Goal: Information Seeking & Learning: Learn about a topic

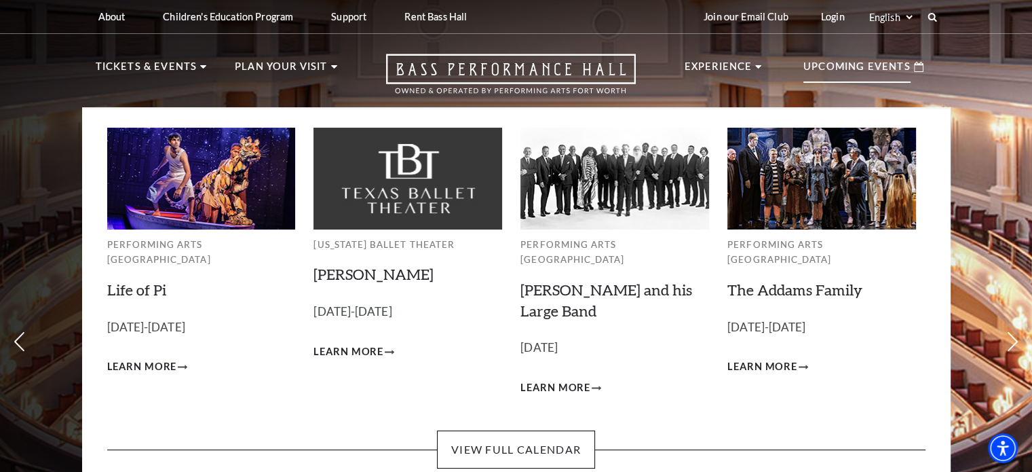
click at [858, 61] on p "Upcoming Events" at bounding box center [856, 70] width 107 height 24
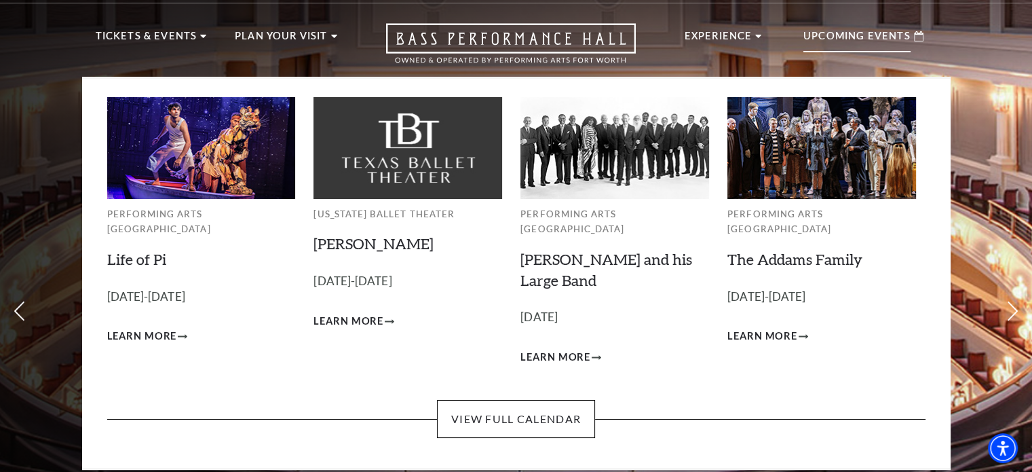
scroll to position [33, 0]
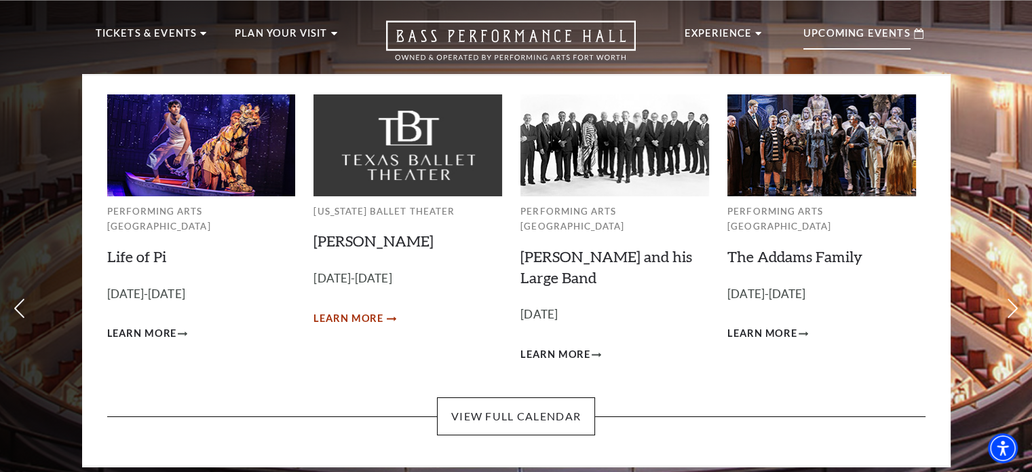
click at [381, 316] on span "Learn More" at bounding box center [349, 318] width 70 height 17
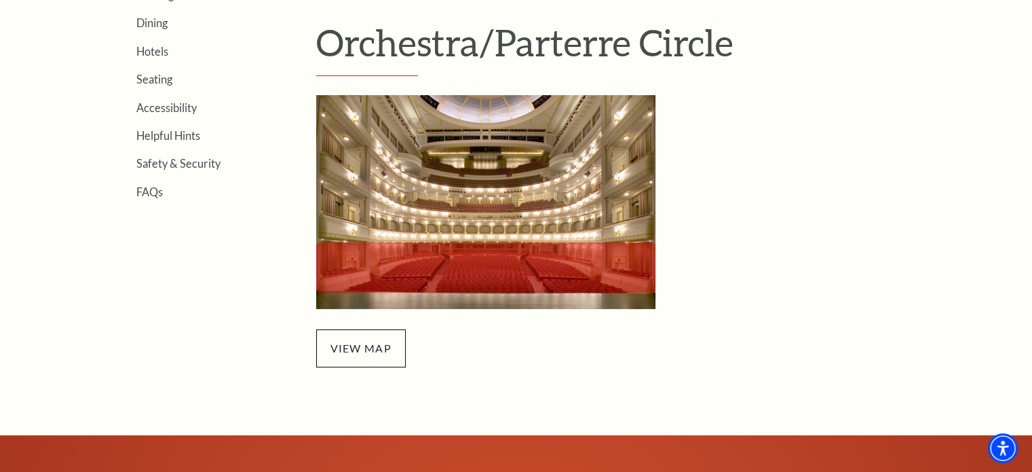
scroll to position [423, 0]
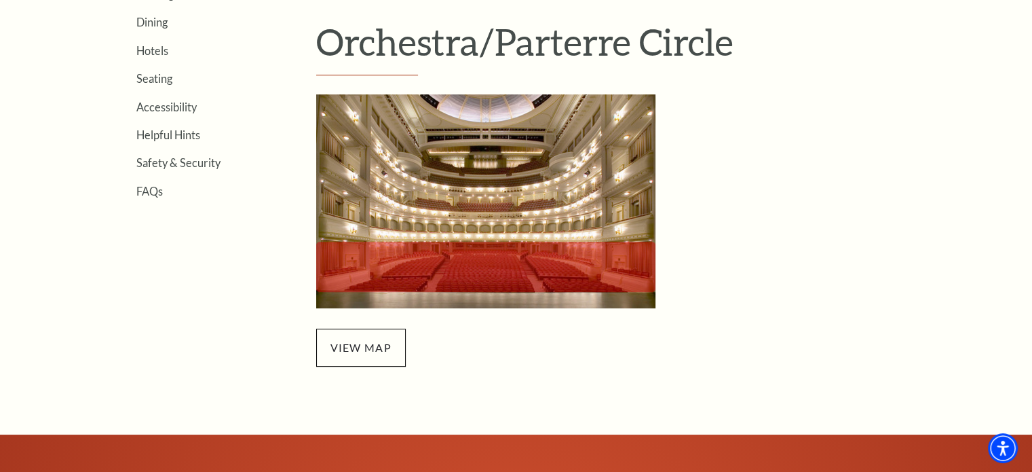
click at [489, 247] on img "Orchestra/Parterre Circle Seating Map - open in a new tab" at bounding box center [485, 201] width 339 height 214
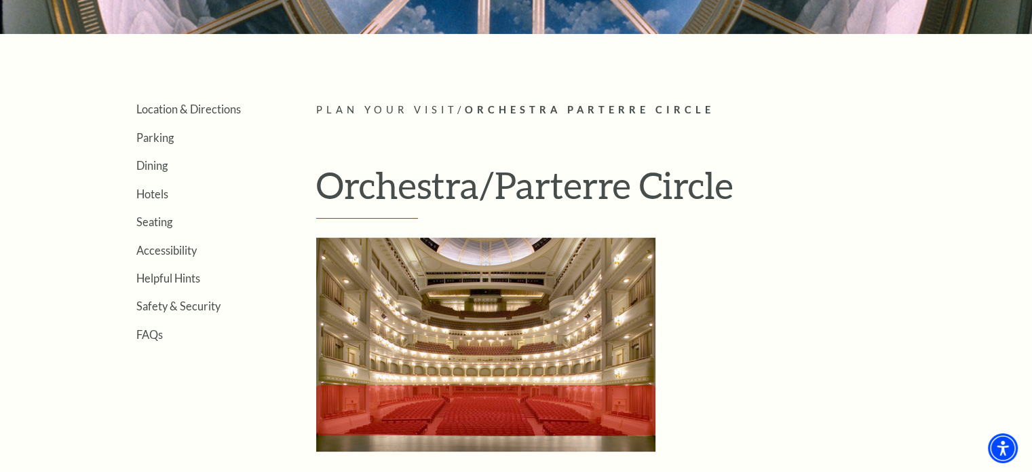
scroll to position [276, 0]
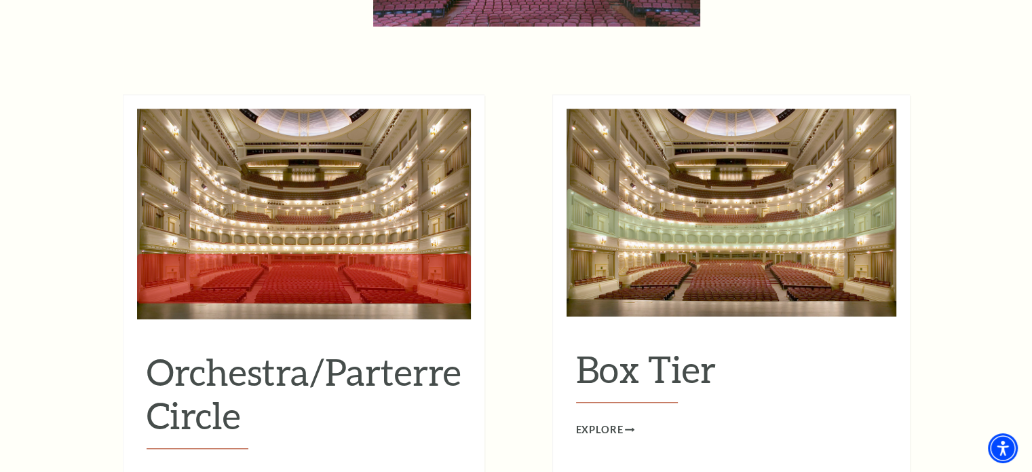
scroll to position [1204, 0]
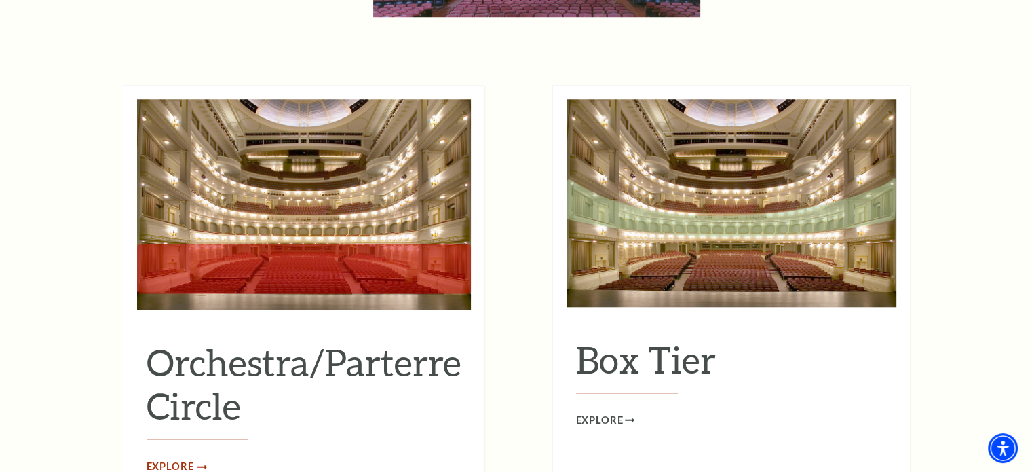
click at [186, 458] on span "Explore" at bounding box center [171, 466] width 48 height 17
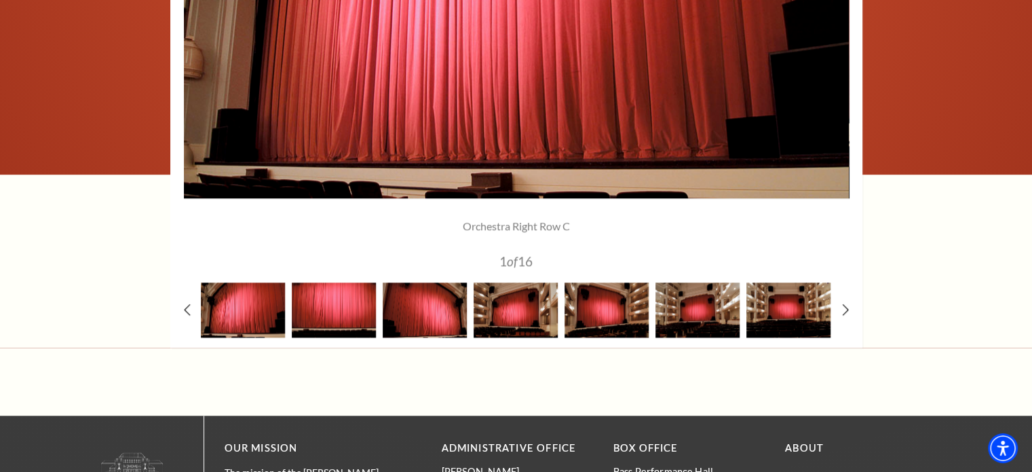
scroll to position [1257, 0]
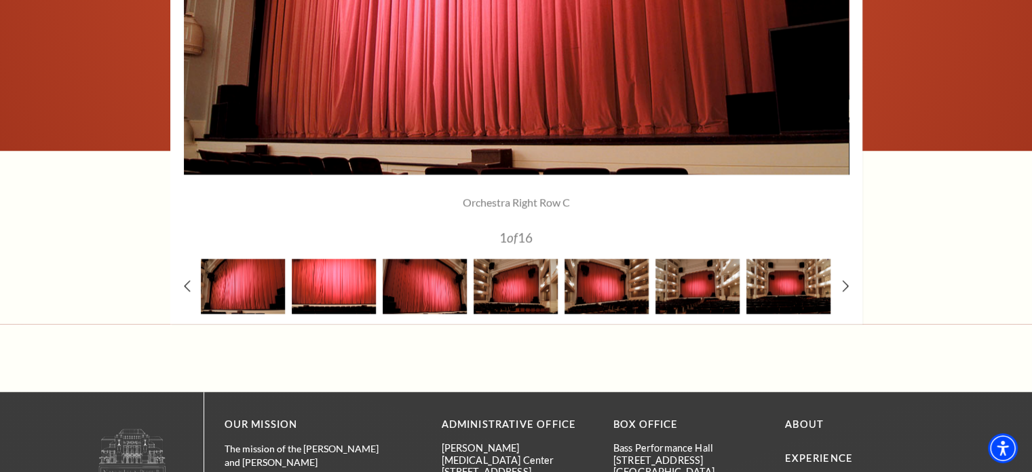
click at [332, 282] on img at bounding box center [334, 286] width 84 height 55
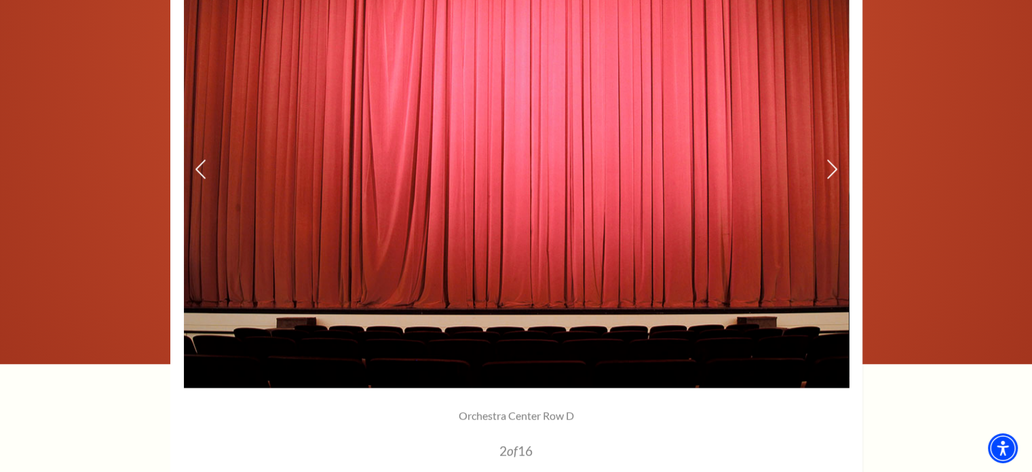
scroll to position [1031, 0]
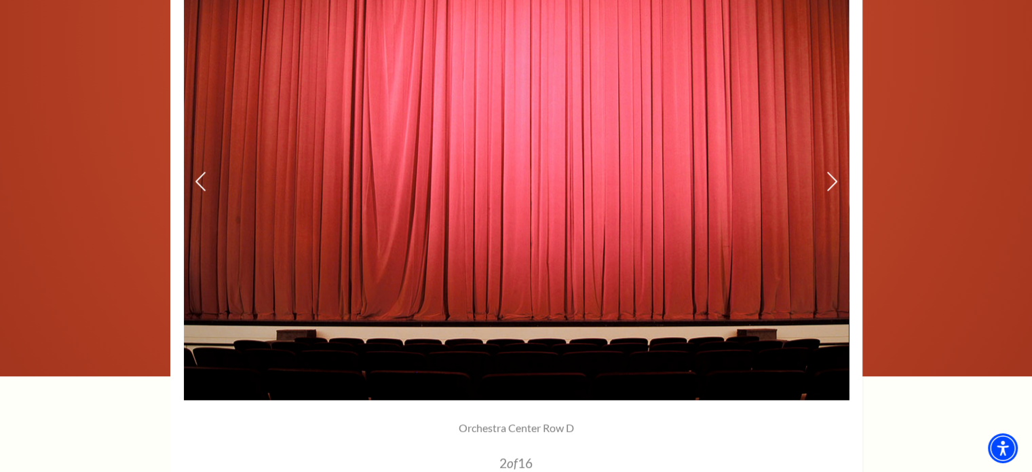
click at [839, 186] on img at bounding box center [516, 182] width 665 height 436
click at [832, 170] on icon at bounding box center [831, 182] width 14 height 24
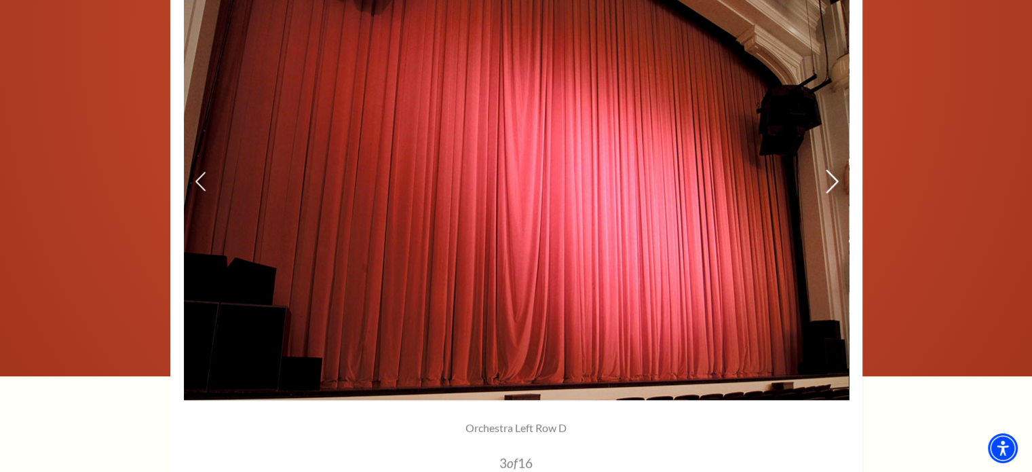
click at [832, 170] on icon at bounding box center [831, 182] width 14 height 24
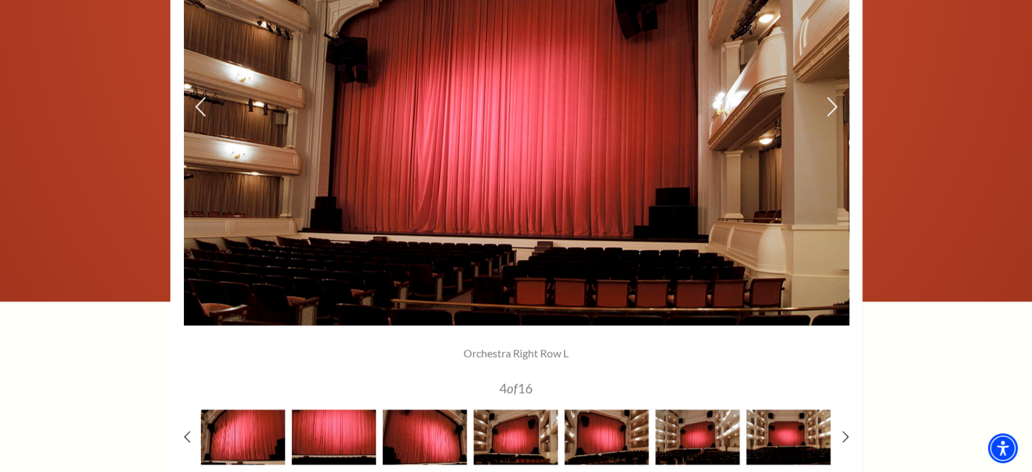
scroll to position [1101, 0]
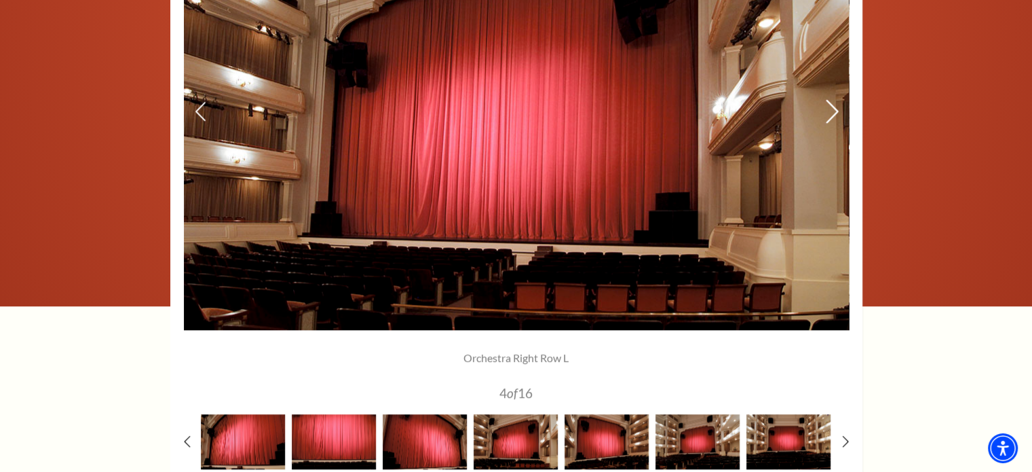
click at [832, 109] on icon at bounding box center [831, 112] width 14 height 24
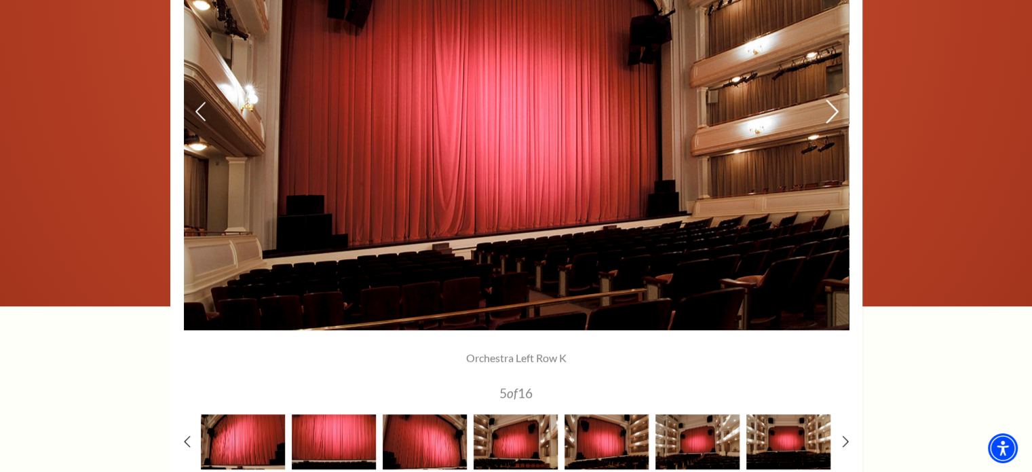
click at [832, 109] on icon at bounding box center [831, 112] width 14 height 24
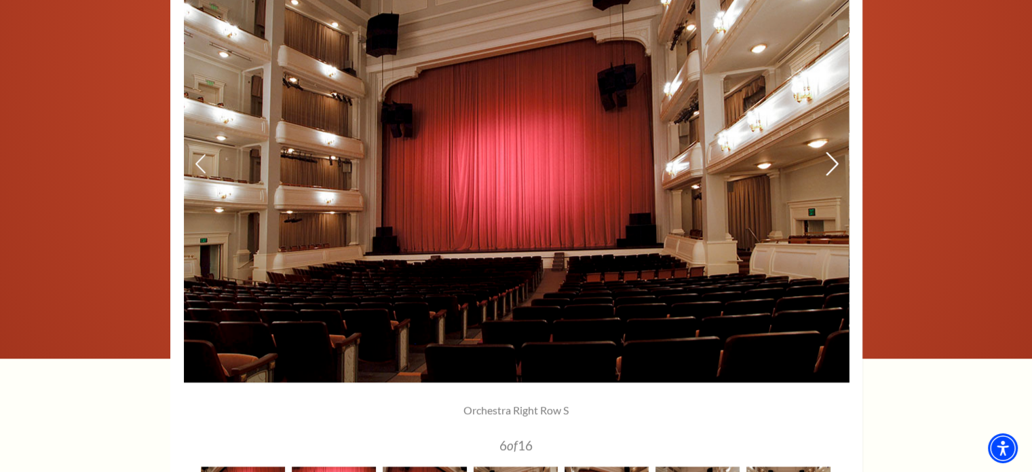
scroll to position [1048, 0]
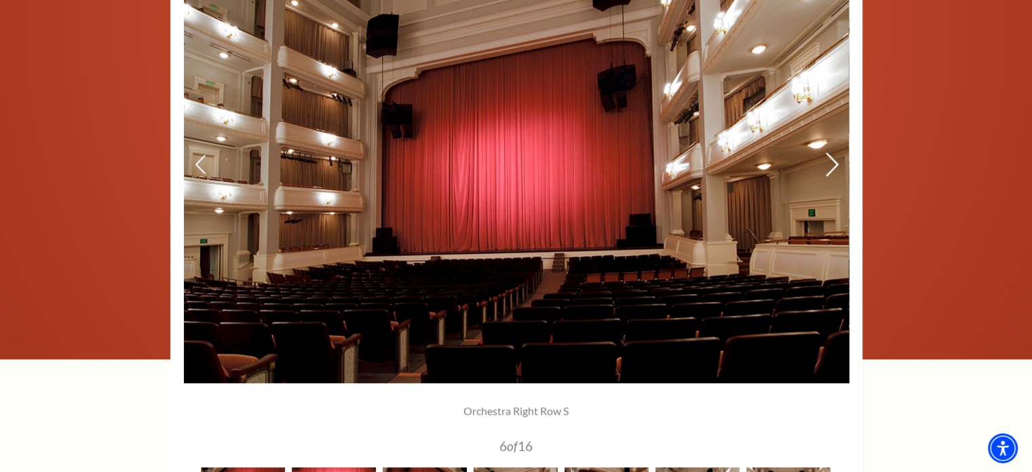
click at [833, 166] on icon at bounding box center [831, 165] width 14 height 24
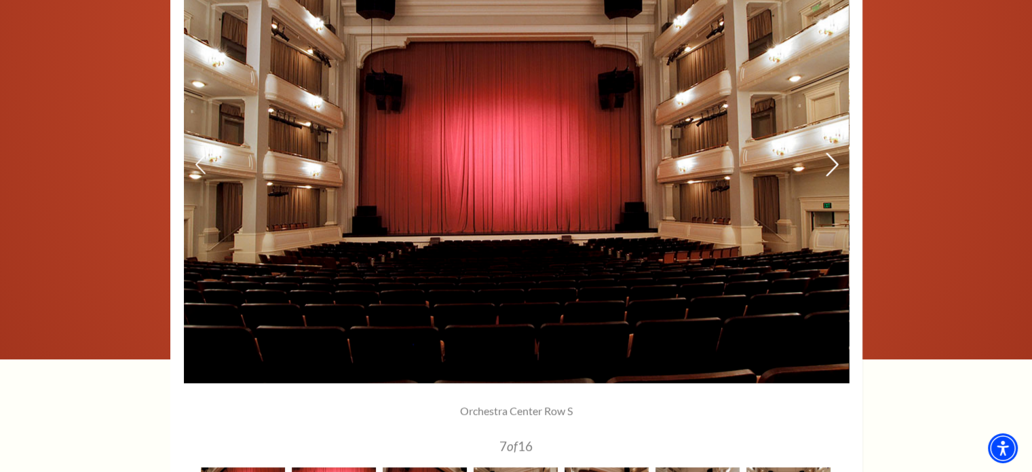
click at [833, 166] on icon at bounding box center [831, 165] width 14 height 24
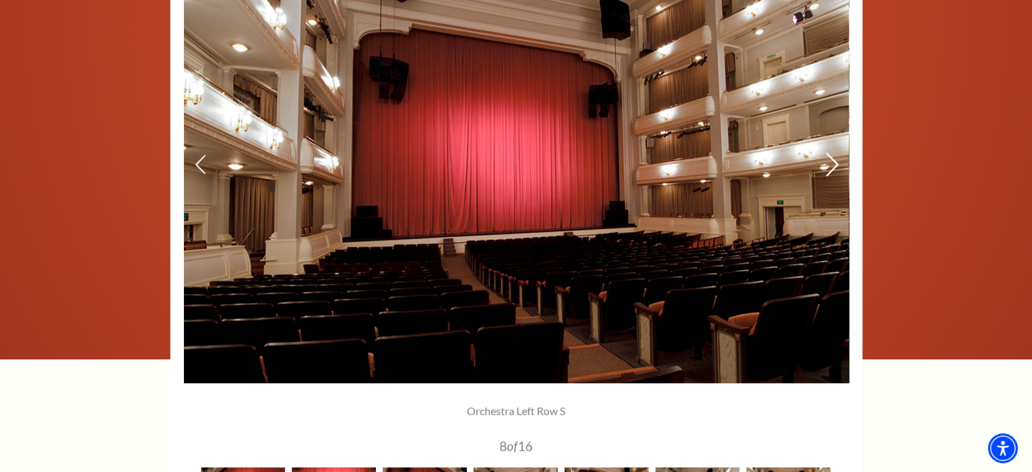
click at [833, 166] on icon at bounding box center [831, 165] width 14 height 24
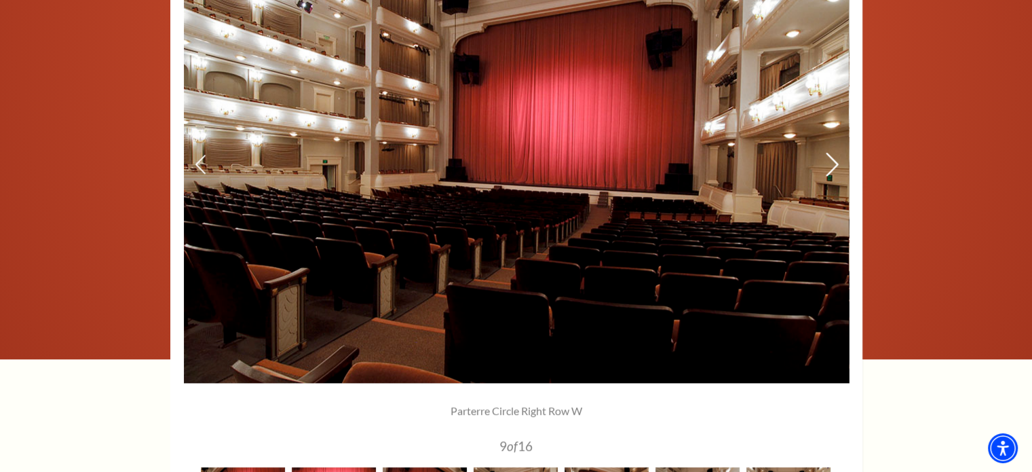
click at [833, 166] on icon at bounding box center [831, 165] width 14 height 24
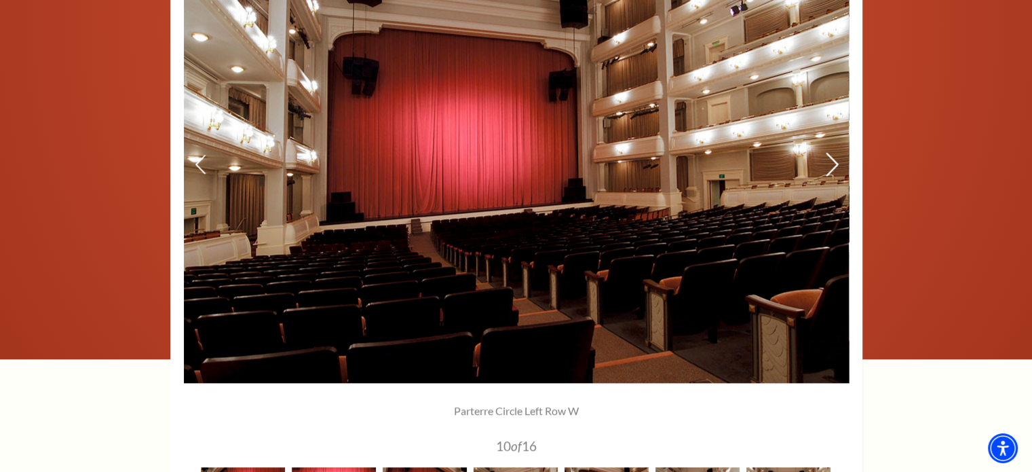
click at [833, 166] on icon at bounding box center [831, 165] width 14 height 24
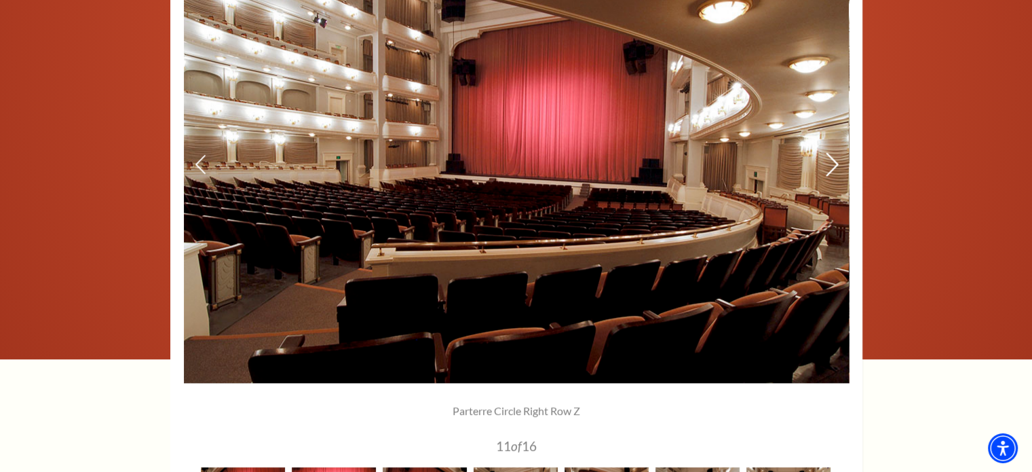
click at [833, 166] on icon at bounding box center [831, 165] width 14 height 24
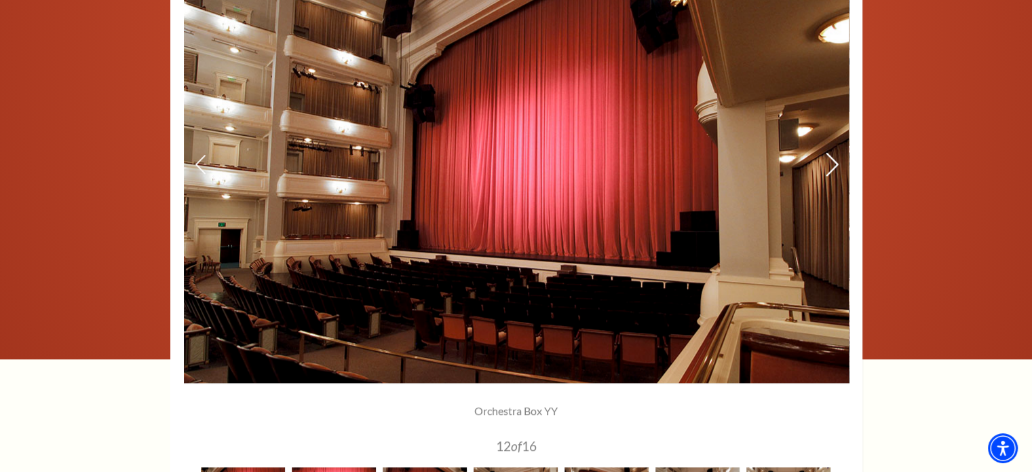
click at [833, 166] on icon at bounding box center [831, 165] width 14 height 24
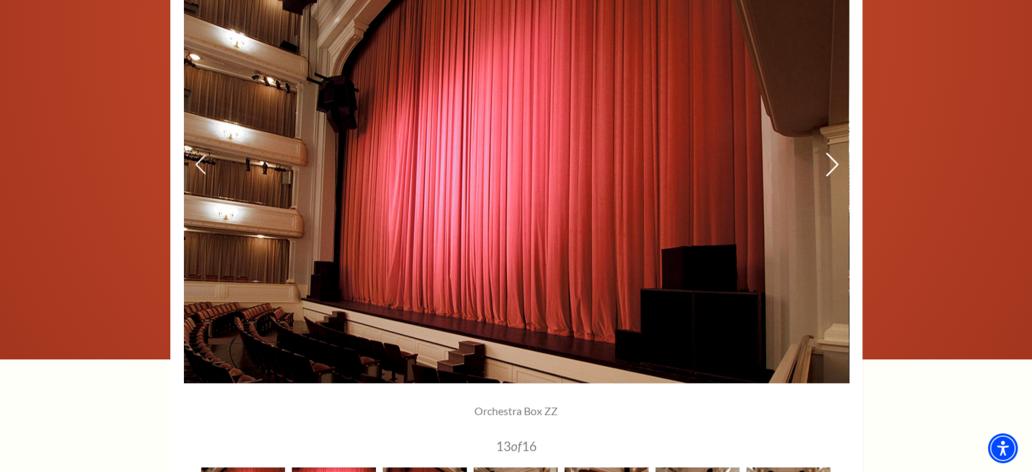
click at [833, 166] on icon at bounding box center [831, 165] width 14 height 24
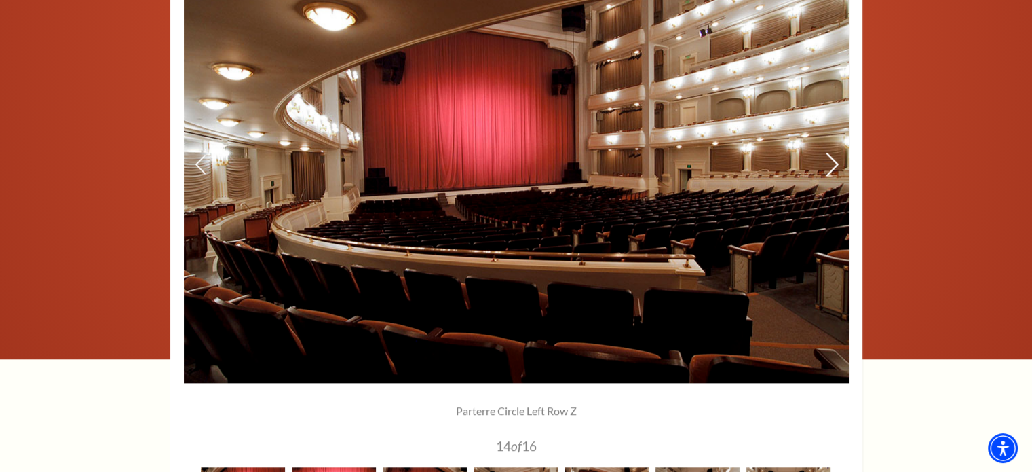
click at [833, 166] on icon at bounding box center [831, 165] width 14 height 24
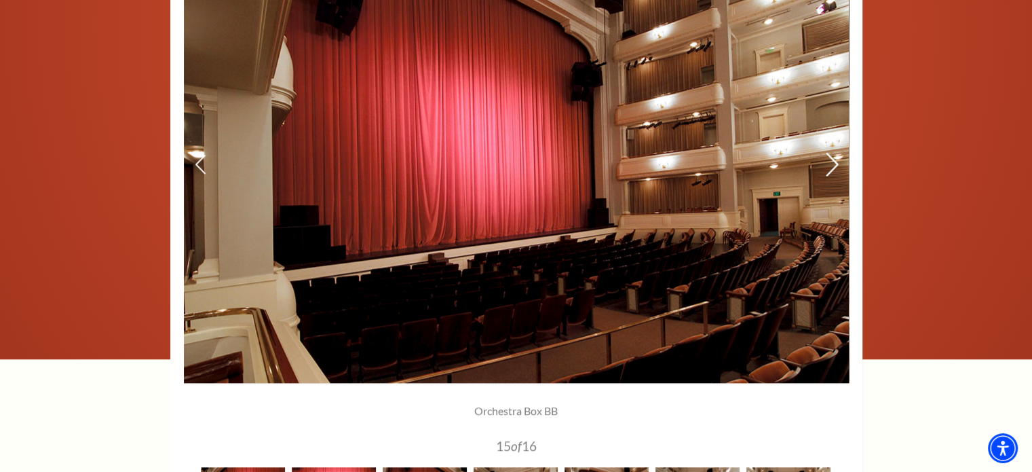
click at [833, 166] on icon at bounding box center [831, 165] width 14 height 24
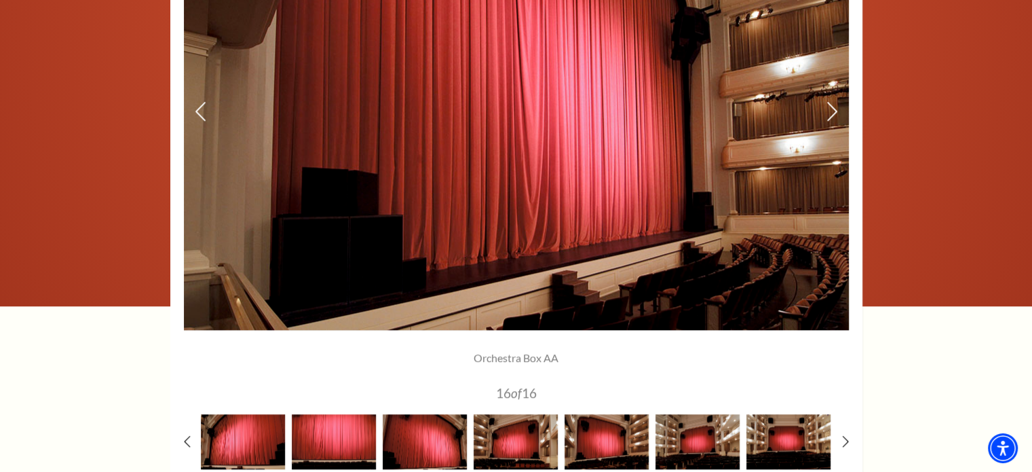
scroll to position [1099, 0]
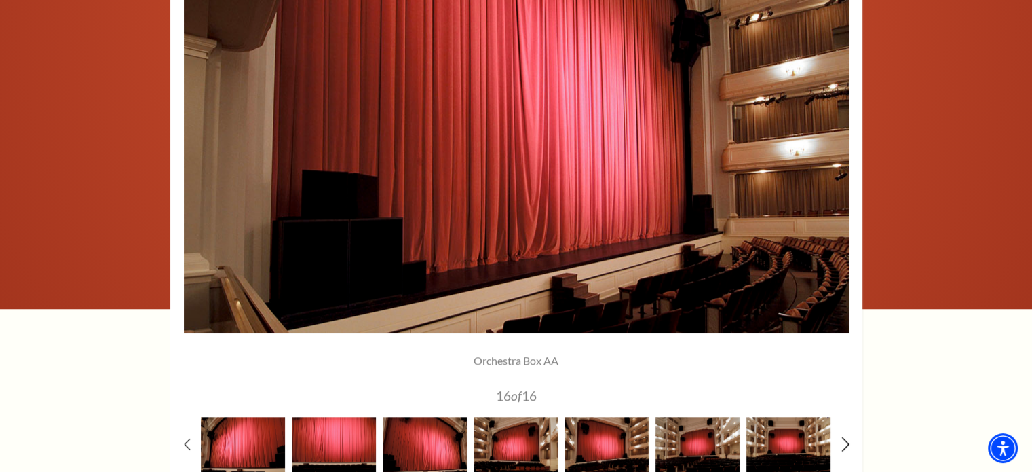
click at [844, 444] on icon at bounding box center [845, 443] width 9 height 14
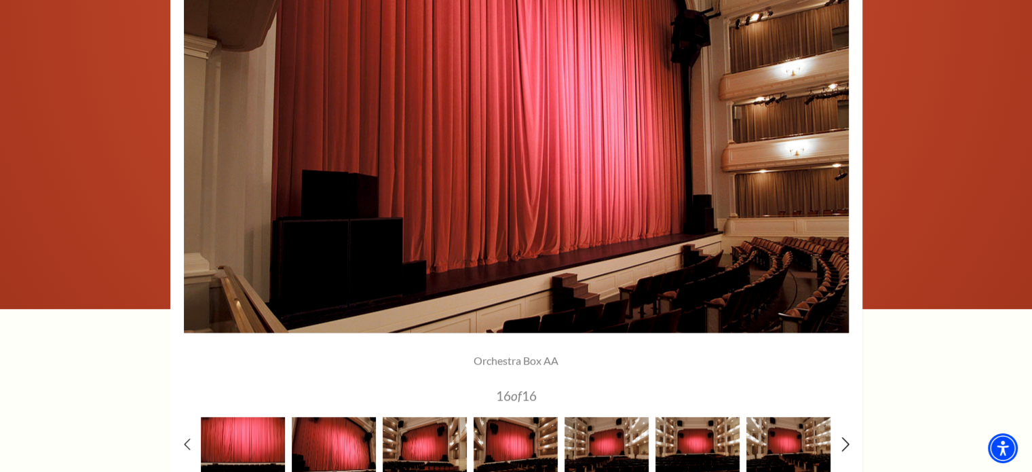
click at [844, 444] on icon at bounding box center [845, 443] width 9 height 14
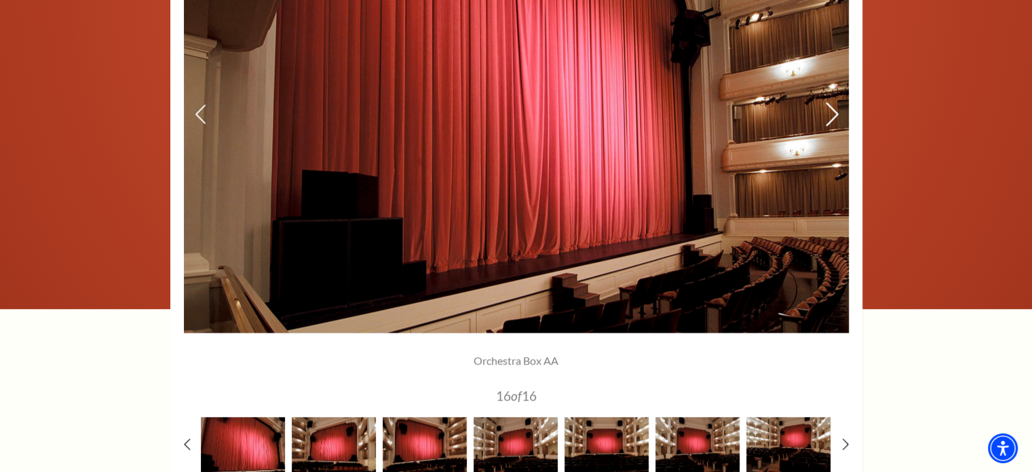
click at [833, 113] on icon at bounding box center [831, 114] width 14 height 24
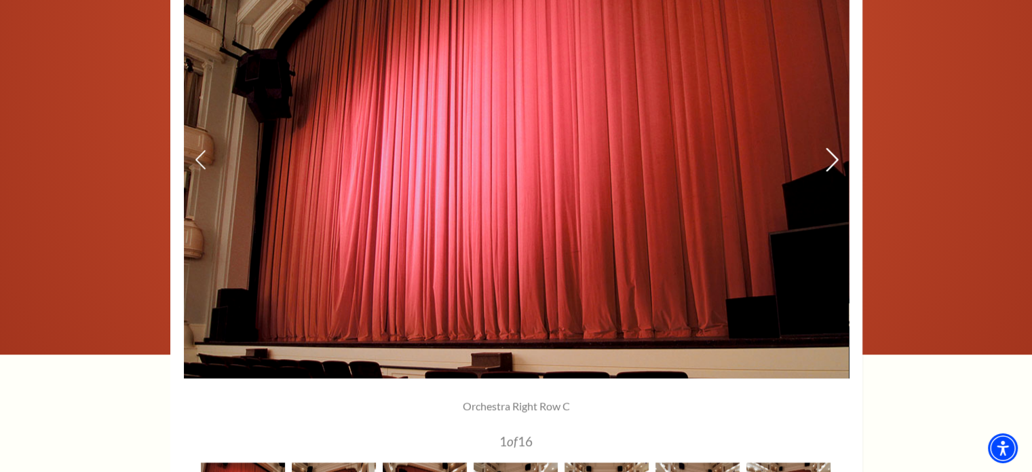
scroll to position [1050, 0]
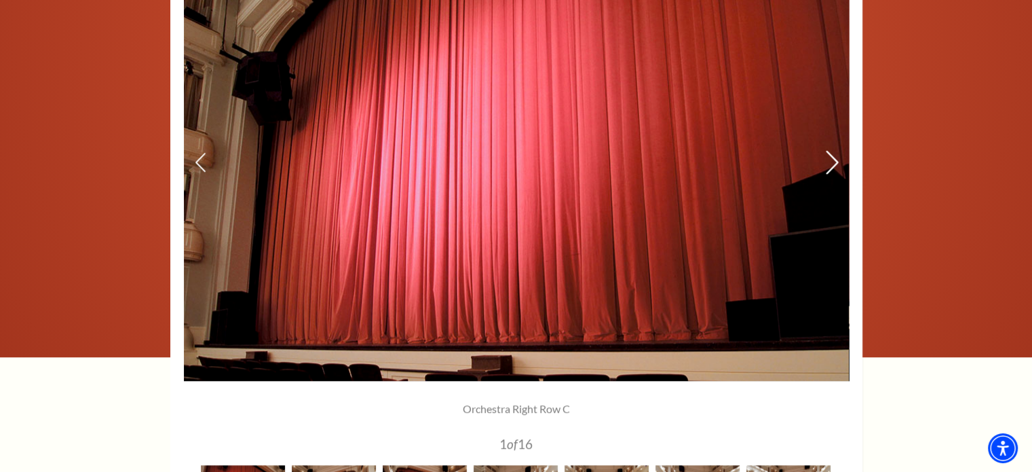
click at [827, 164] on icon at bounding box center [831, 163] width 14 height 24
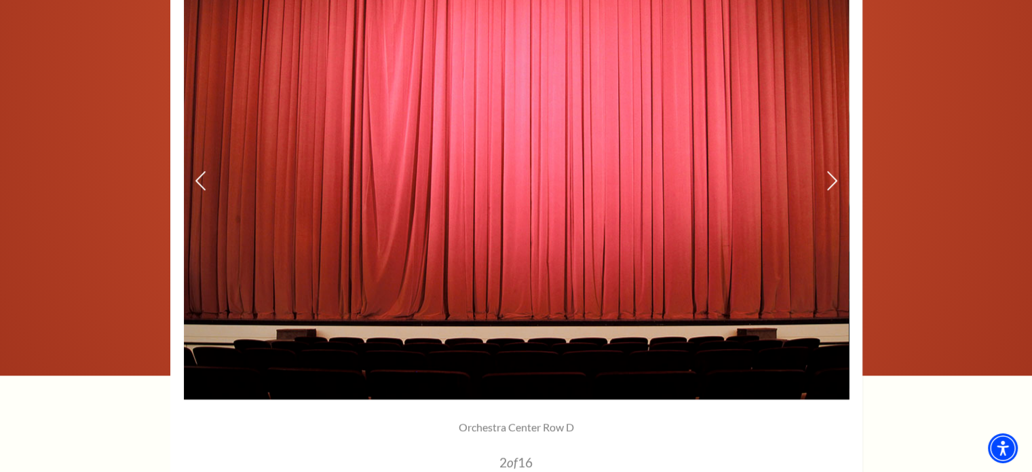
scroll to position [1033, 0]
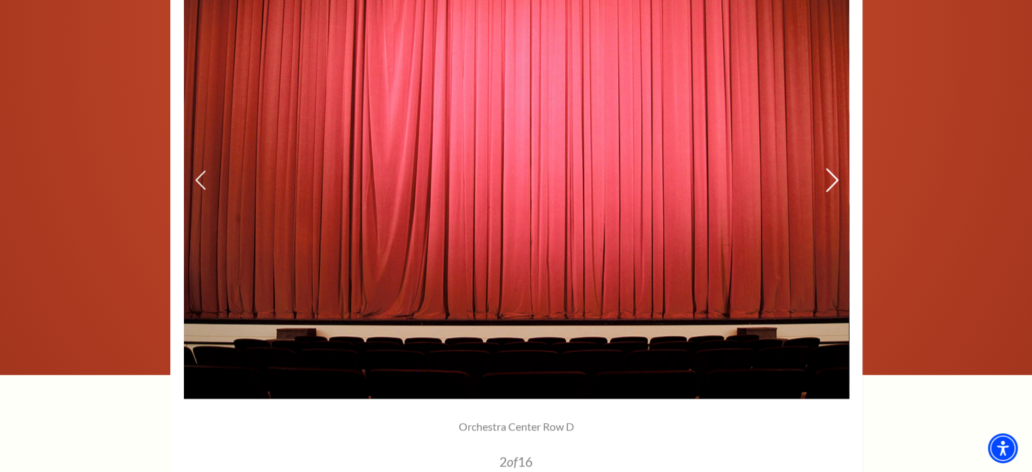
click at [831, 185] on icon at bounding box center [831, 180] width 14 height 24
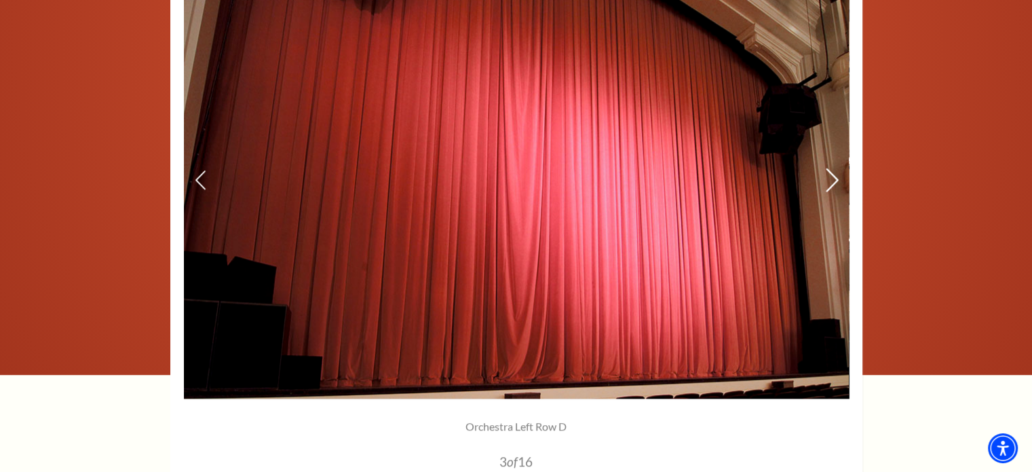
click at [831, 185] on icon at bounding box center [831, 180] width 14 height 24
